Goal: Information Seeking & Learning: Learn about a topic

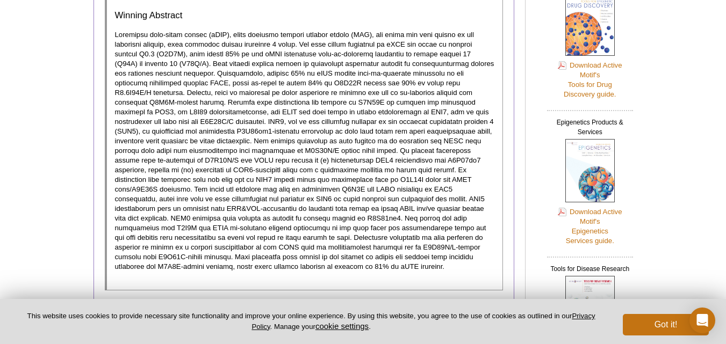
click at [252, 213] on p at bounding box center [305, 151] width 380 height 242
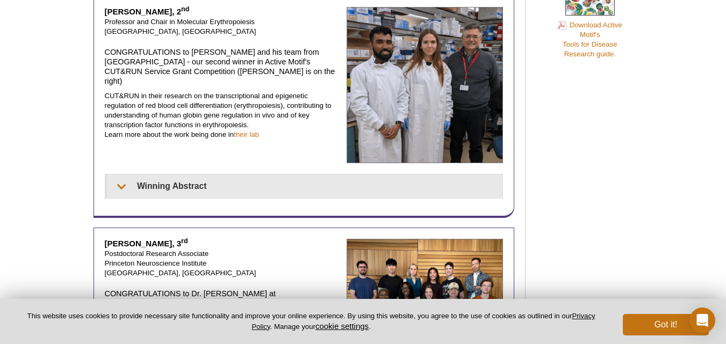
scroll to position [713, 0]
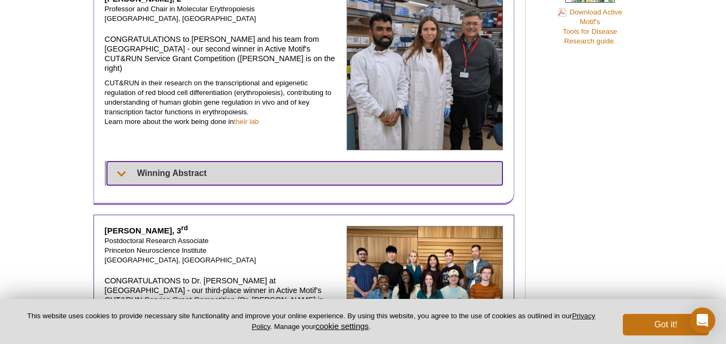
click at [170, 162] on summary "Winning Abstract" at bounding box center [305, 174] width 396 height 24
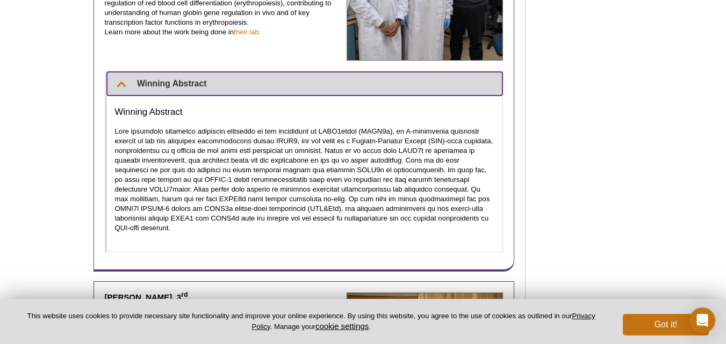
scroll to position [802, 0]
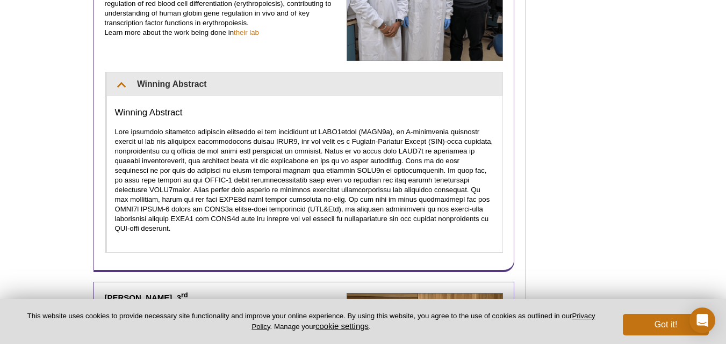
click at [577, 225] on div "Custom Services Download Active Motif's Custom Services Brochure Tools for Drug…" at bounding box center [587, 233] width 102 height 1939
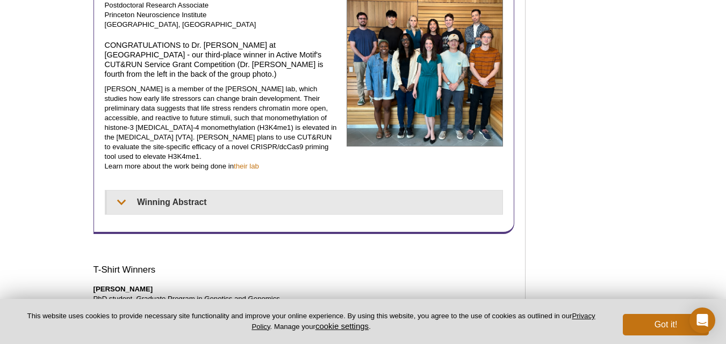
scroll to position [1113, 0]
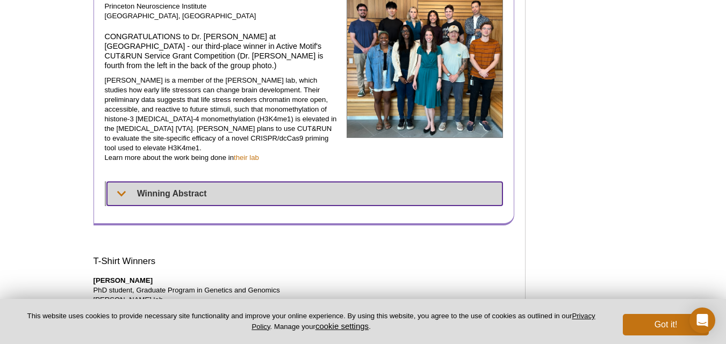
click at [198, 182] on summary "Winning Abstract" at bounding box center [305, 194] width 396 height 24
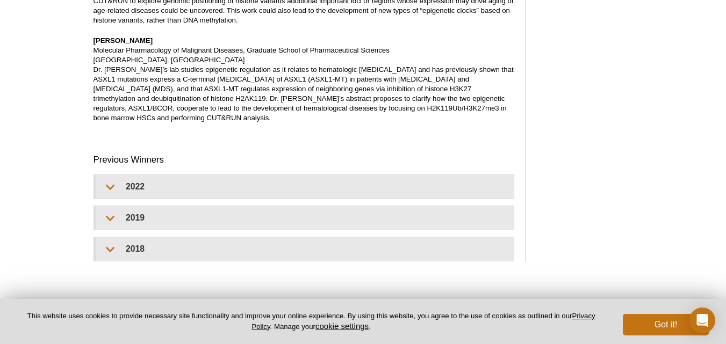
scroll to position [1984, 0]
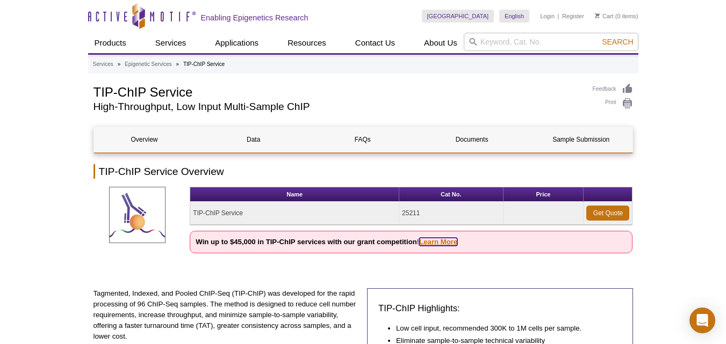
click at [439, 238] on link "Learn More" at bounding box center [438, 242] width 38 height 8
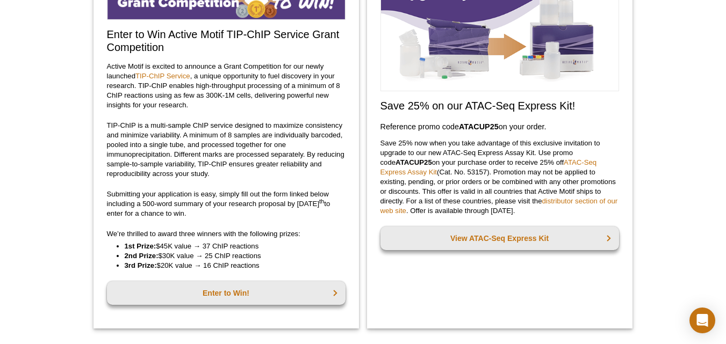
scroll to position [161, 0]
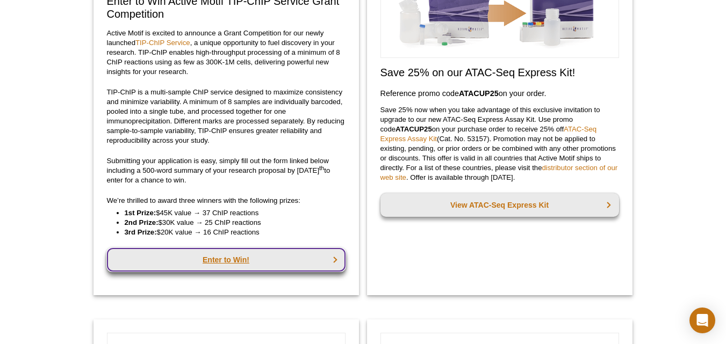
click at [271, 269] on link "Enter to Win!" at bounding box center [226, 260] width 238 height 24
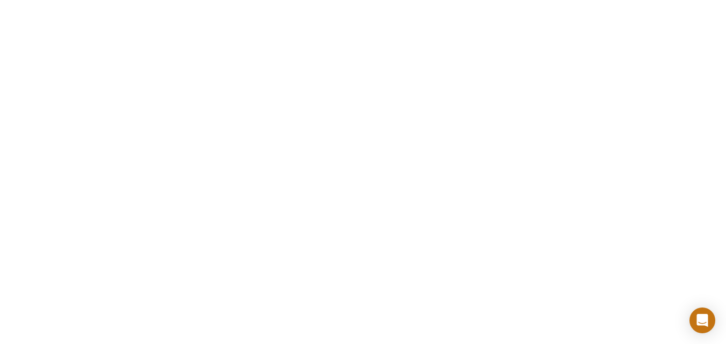
scroll to position [2087, 0]
drag, startPoint x: 695, startPoint y: 178, endPoint x: 684, endPoint y: 171, distance: 13.0
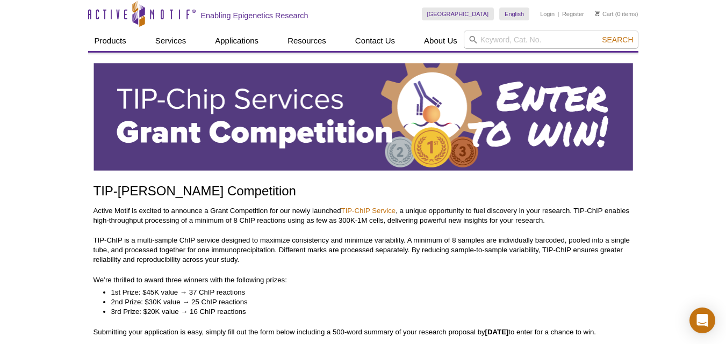
scroll to position [0, 0]
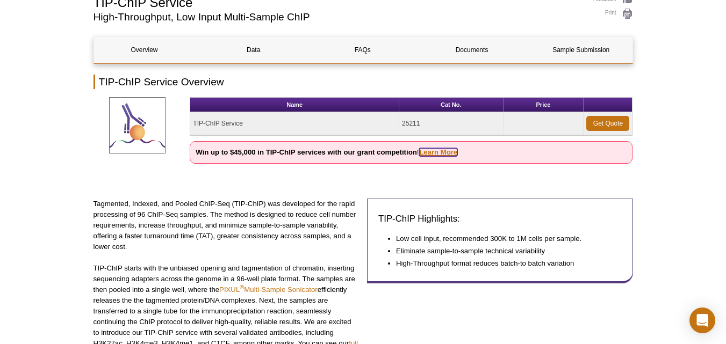
scroll to position [90, 0]
click at [444, 154] on link "Learn More" at bounding box center [438, 152] width 38 height 8
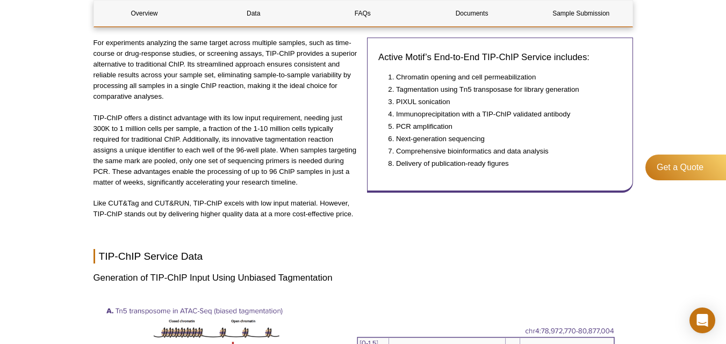
scroll to position [856, 0]
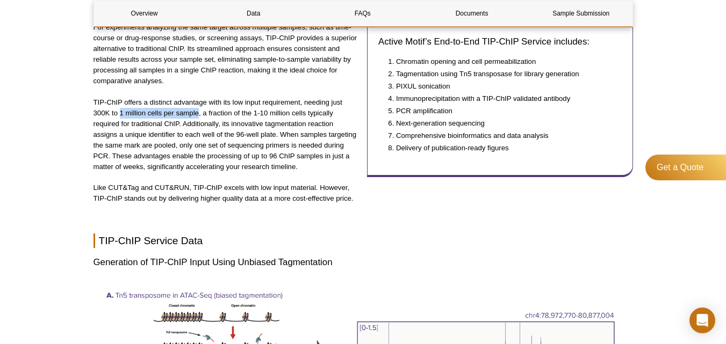
drag, startPoint x: 121, startPoint y: 117, endPoint x: 197, endPoint y: 117, distance: 76.3
click at [197, 117] on p "TIP-ChIP offers a distinct advantage with its low input requirement, needing ju…" at bounding box center [226, 134] width 266 height 75
copy p "1 million cells per sample"
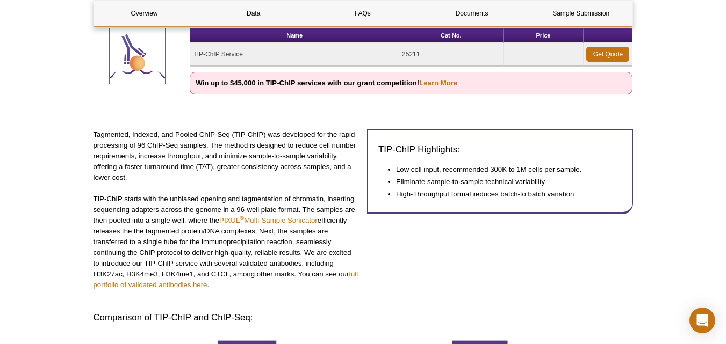
scroll to position [157, 0]
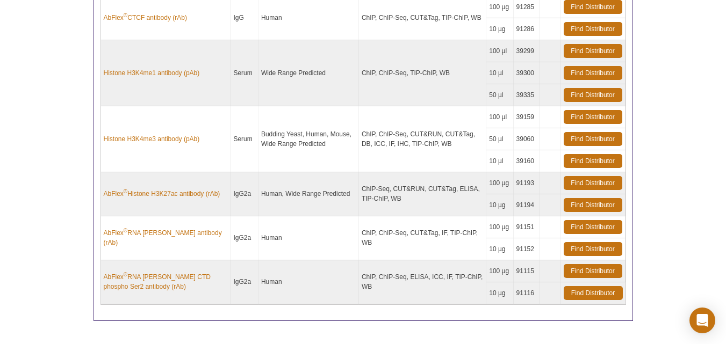
scroll to position [387, 0]
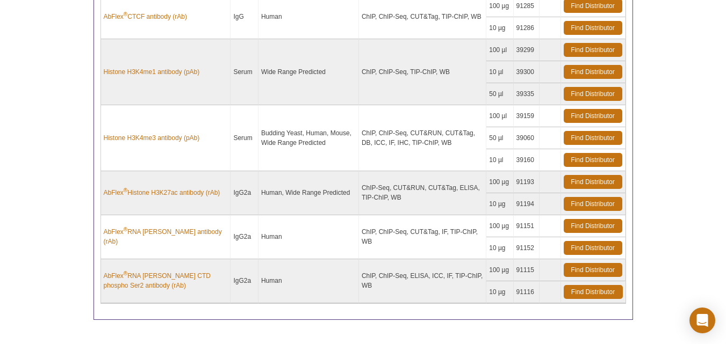
drag, startPoint x: 104, startPoint y: 62, endPoint x: 132, endPoint y: 64, distance: 28.0
click at [132, 64] on td "Histone H3K4me1 antibody (pAb)" at bounding box center [166, 72] width 130 height 66
drag, startPoint x: 205, startPoint y: 74, endPoint x: 105, endPoint y: 72, distance: 99.9
click at [105, 72] on td "Histone H3K4me1 antibody (pAb)" at bounding box center [166, 72] width 130 height 66
click at [50, 149] on div "Active Motif Logo Enabling Epigenetics Research 0 Search Skip to content Active…" at bounding box center [363, 25] width 726 height 825
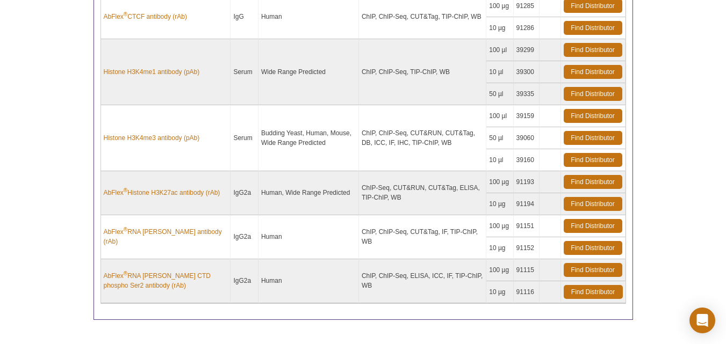
scroll to position [0, 0]
